Goal: Information Seeking & Learning: Learn about a topic

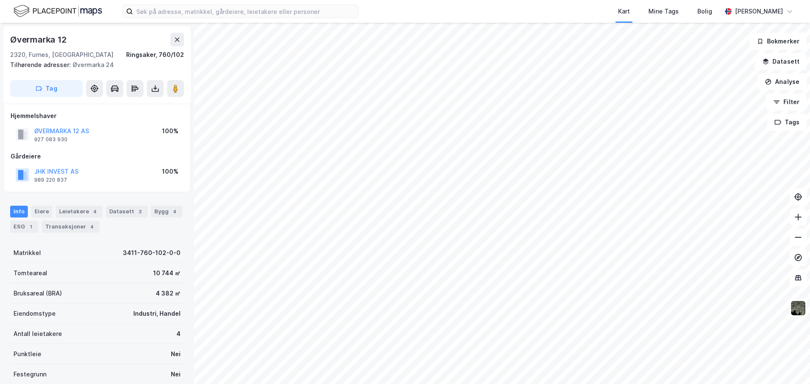
click at [286, 0] on html "Kart Mine Tags [PERSON_NAME] [PERSON_NAME][GEOGRAPHIC_DATA] 12 2320, [GEOGRAPHI…" at bounding box center [405, 192] width 810 height 384
